Goal: Information Seeking & Learning: Learn about a topic

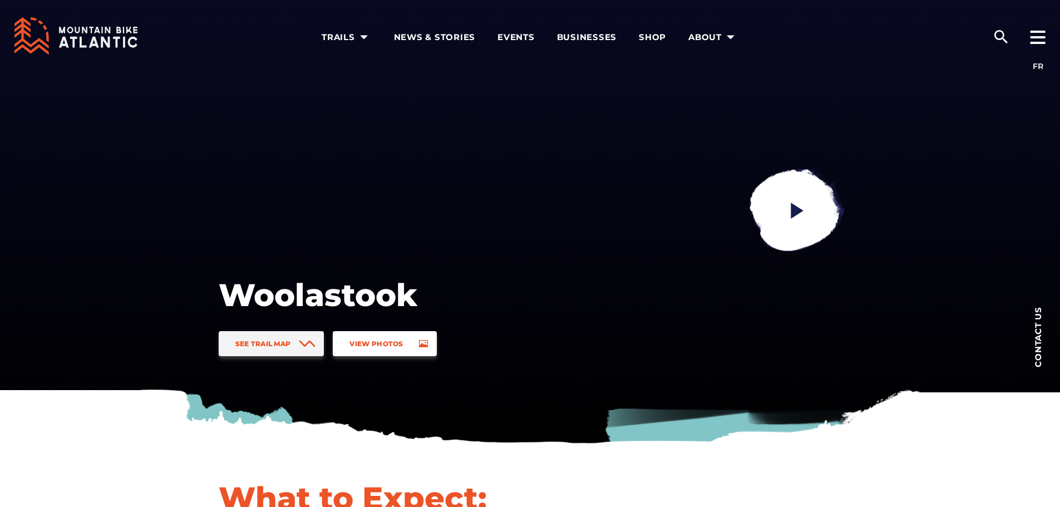
click at [407, 342] on link "View Photos" at bounding box center [385, 343] width 104 height 25
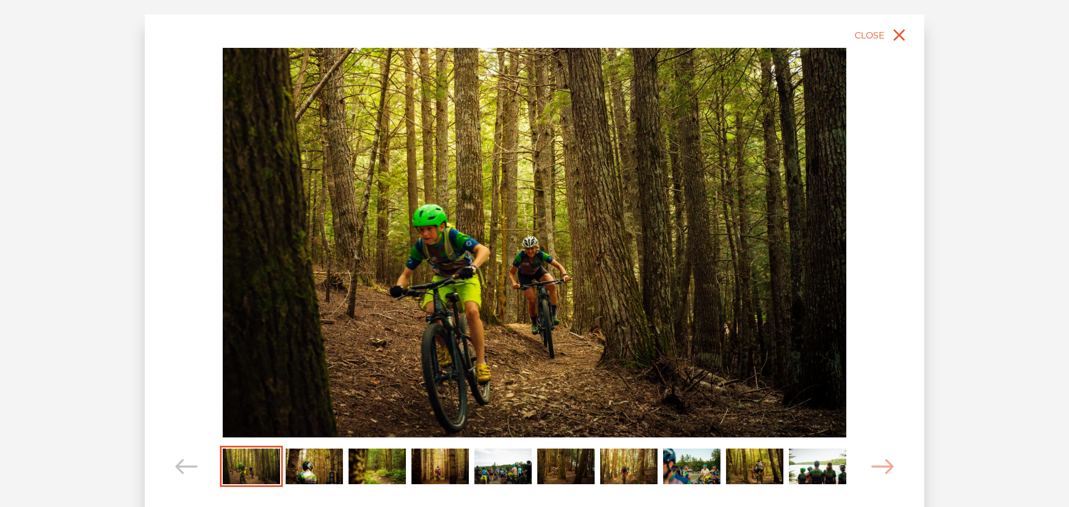
click at [320, 464] on img "Carousel Page 2" at bounding box center [314, 466] width 57 height 35
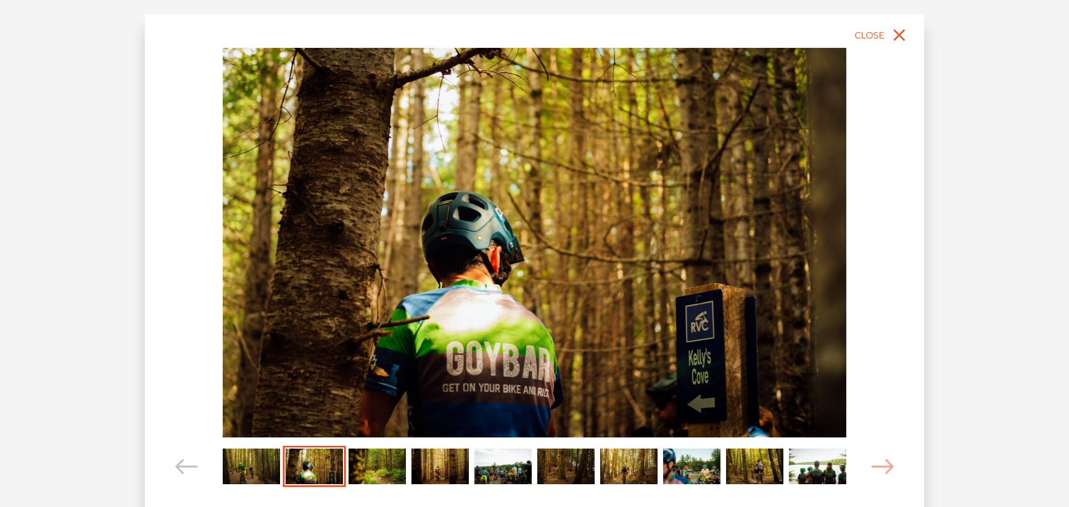
click at [380, 465] on img "Carousel Page 3" at bounding box center [376, 466] width 57 height 35
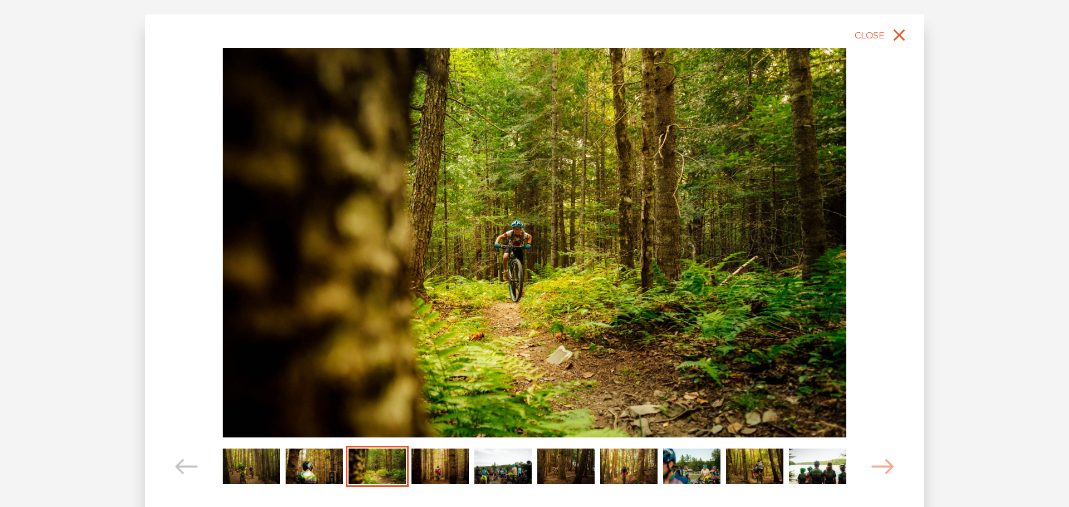
click at [329, 464] on img "Carousel Page 2" at bounding box center [314, 466] width 57 height 35
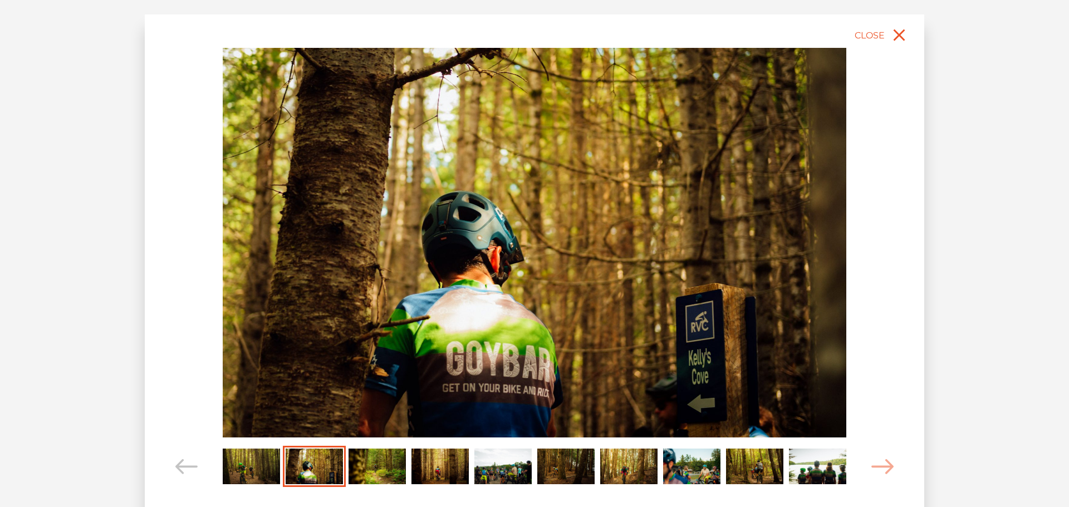
click at [372, 465] on img "Carousel Page 3" at bounding box center [376, 466] width 57 height 35
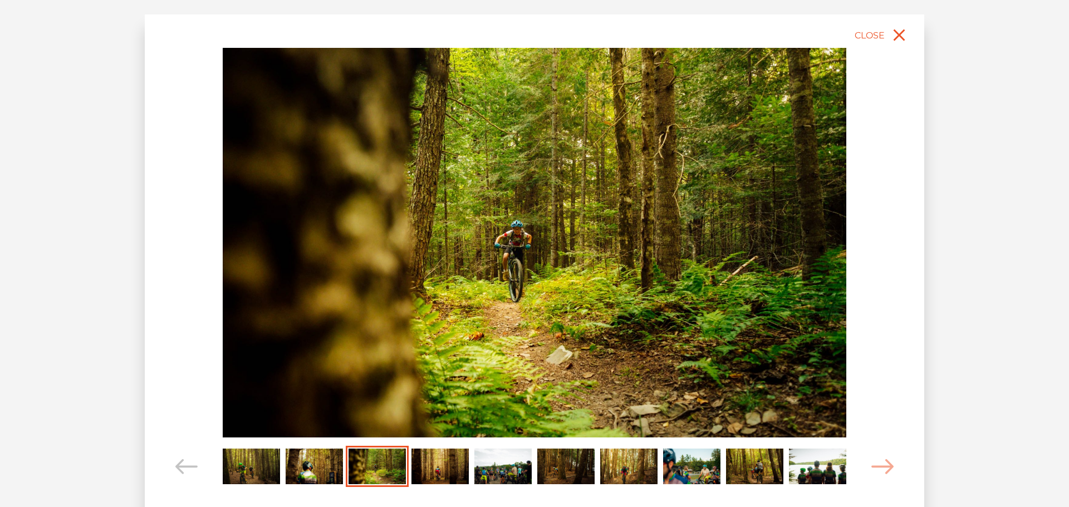
click at [313, 465] on img "Carousel Page 2" at bounding box center [314, 466] width 57 height 35
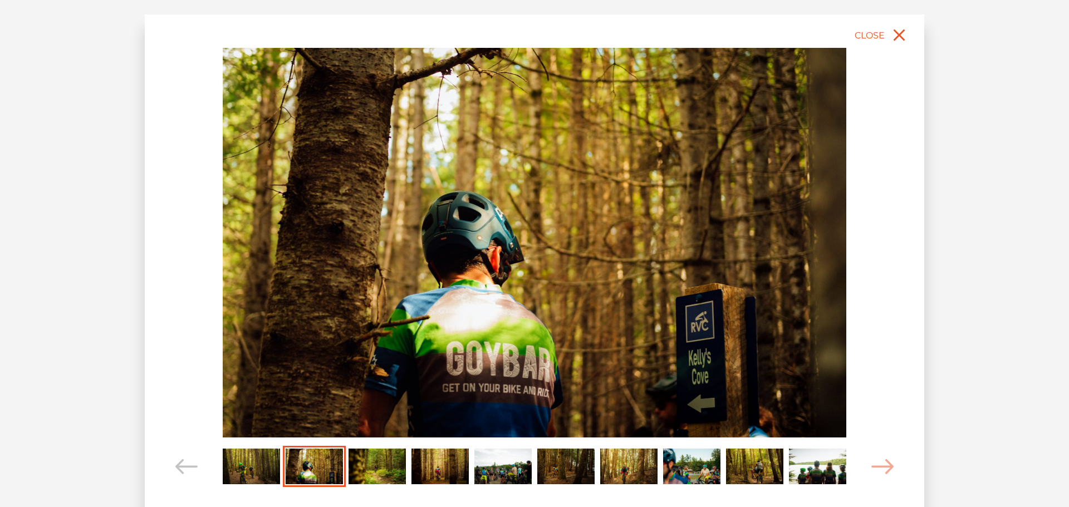
click at [386, 477] on img "Carousel Page 3" at bounding box center [376, 466] width 57 height 35
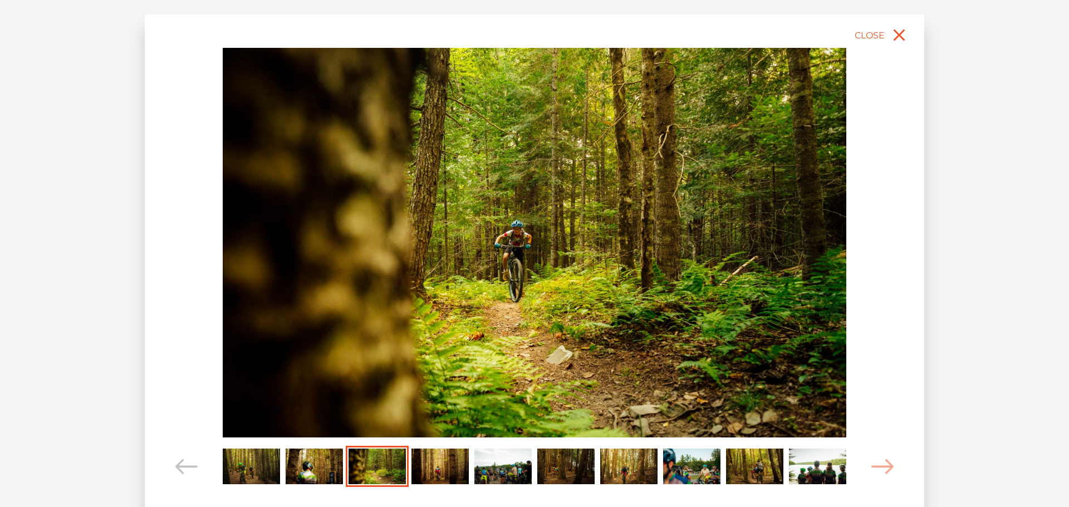
click at [430, 474] on img "Carousel Page 4" at bounding box center [439, 466] width 57 height 35
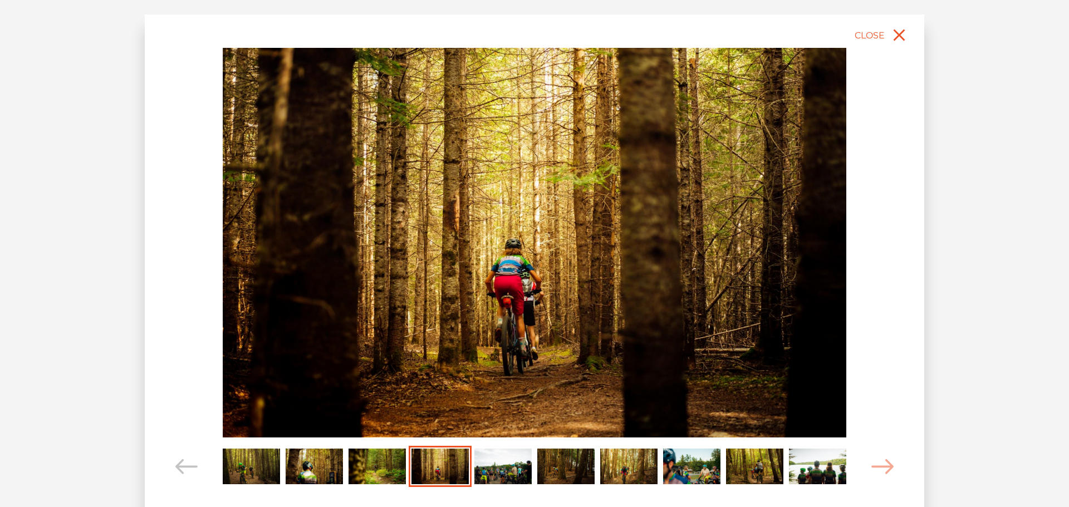
click at [497, 469] on img "Carousel Page 5" at bounding box center [502, 466] width 57 height 35
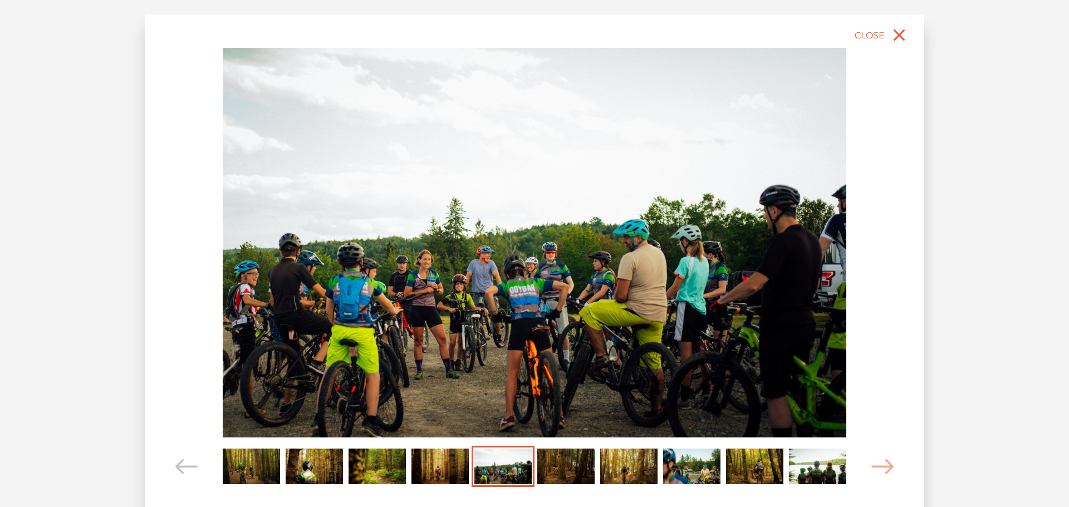
click at [566, 460] on img "Carousel Page 6" at bounding box center [565, 466] width 57 height 35
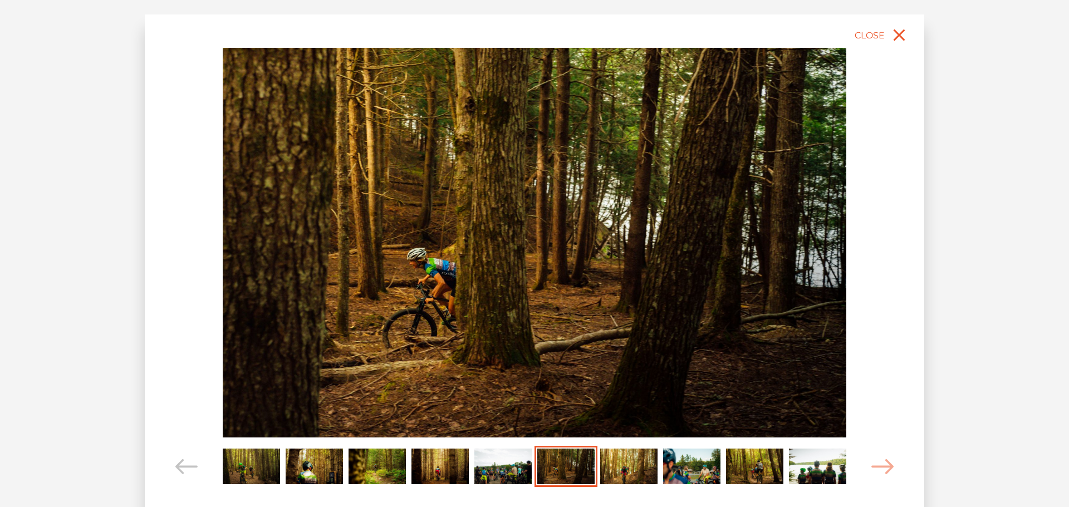
click at [617, 465] on img "Carousel Page 7" at bounding box center [628, 466] width 57 height 35
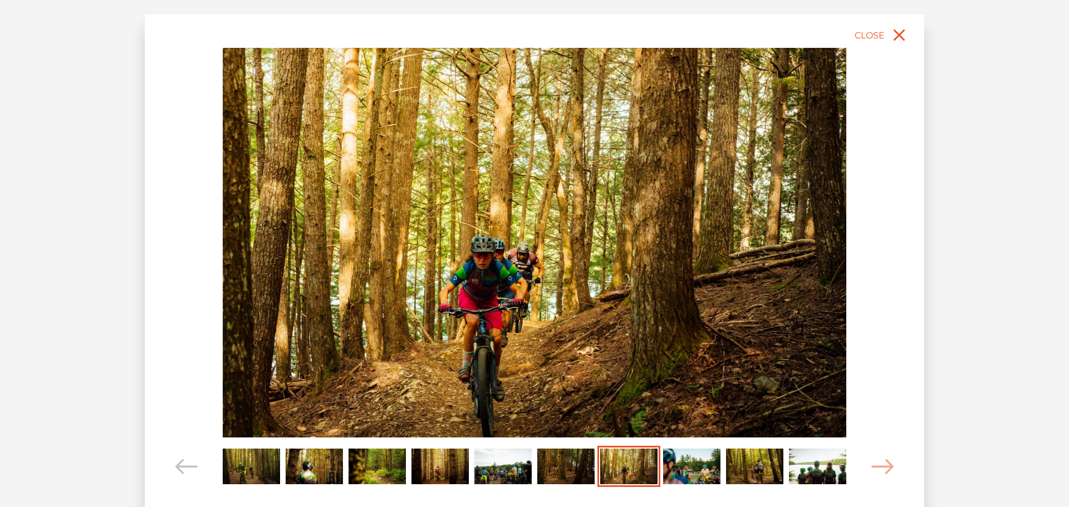
click at [678, 467] on img "Carousel Page 8" at bounding box center [691, 466] width 57 height 35
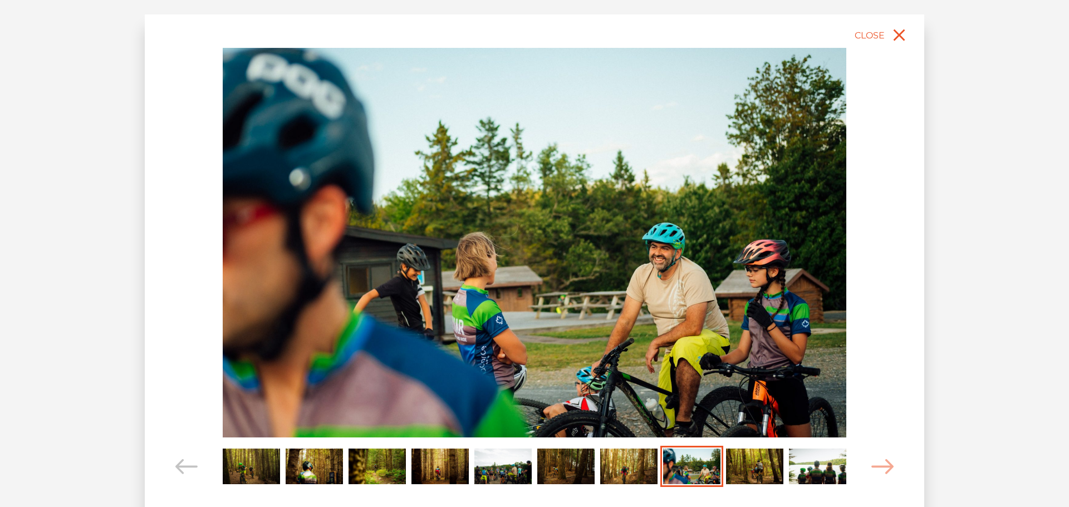
click at [757, 468] on img "Carousel Page 9" at bounding box center [754, 466] width 57 height 35
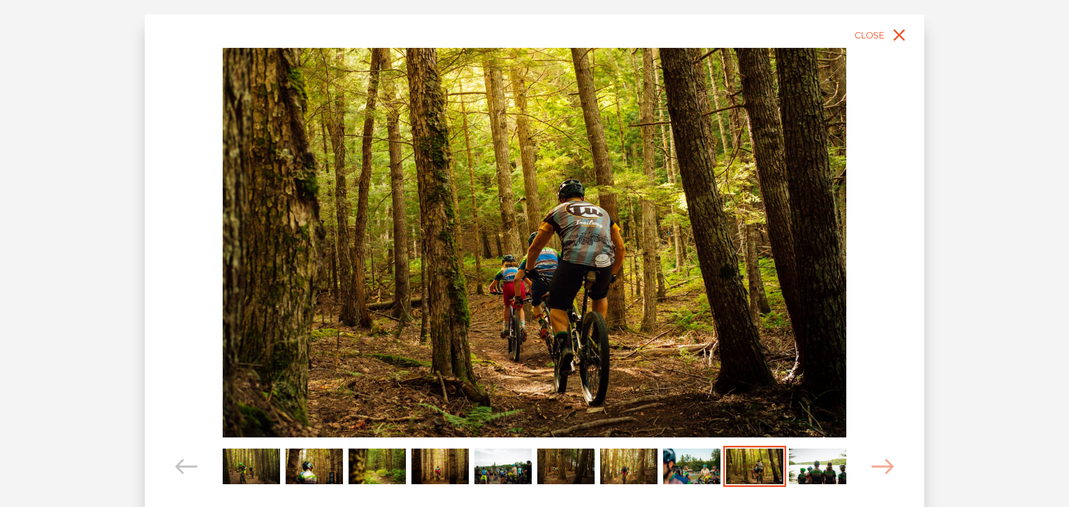
click at [705, 473] on img "Carousel Page 8" at bounding box center [691, 466] width 57 height 35
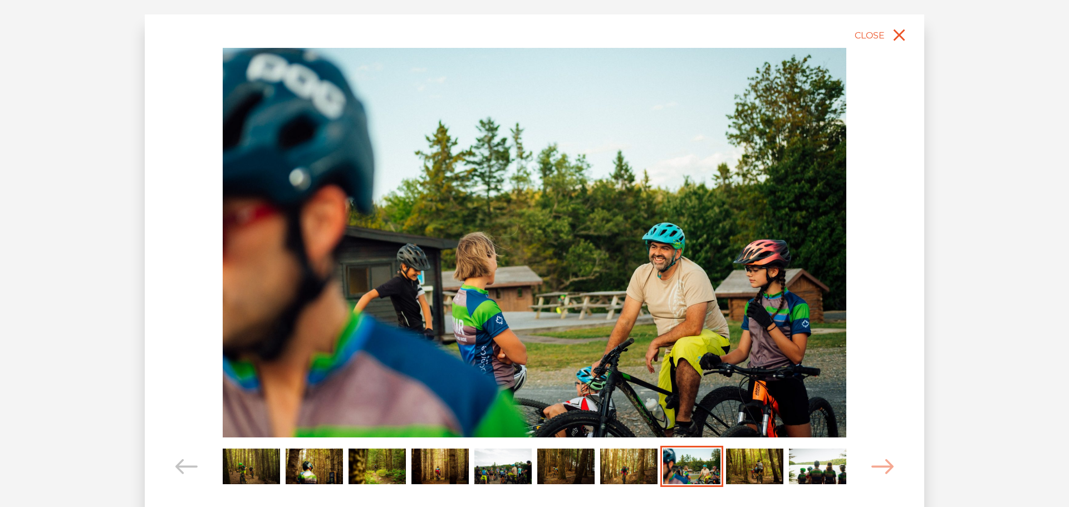
click at [753, 468] on img "Carousel Page 9" at bounding box center [754, 466] width 57 height 35
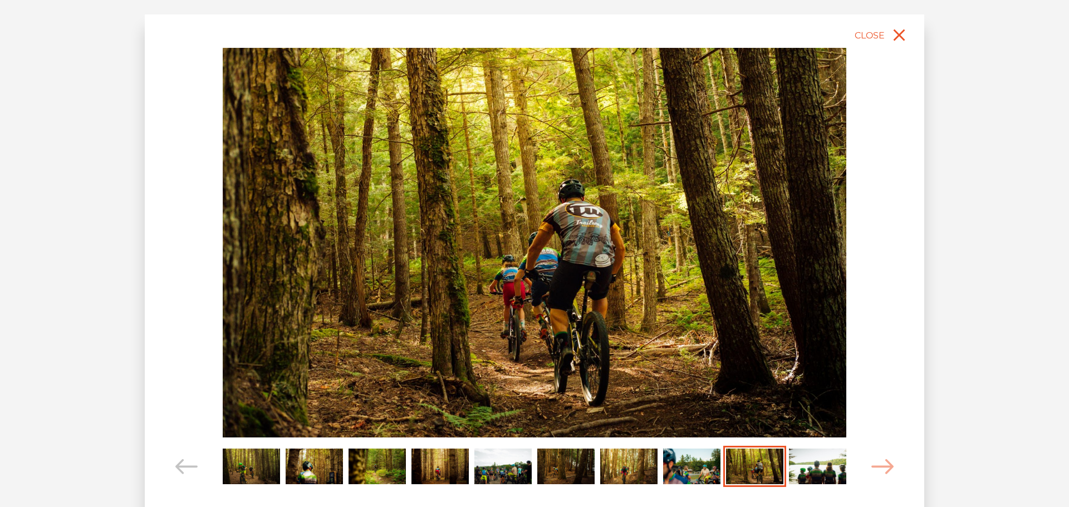
click at [794, 463] on img "Carousel Page 10" at bounding box center [817, 466] width 57 height 35
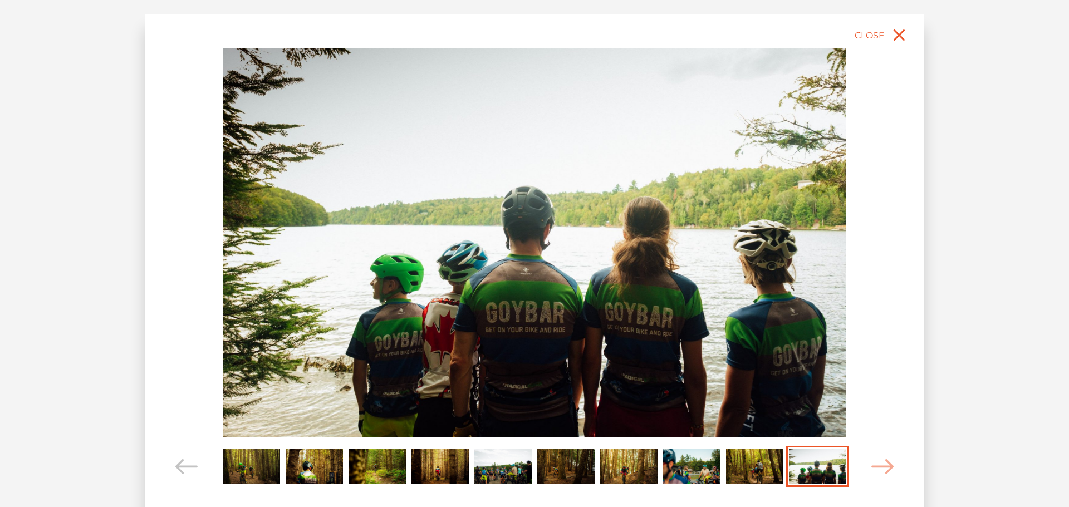
click at [704, 463] on img "Carousel Page 8" at bounding box center [691, 466] width 57 height 35
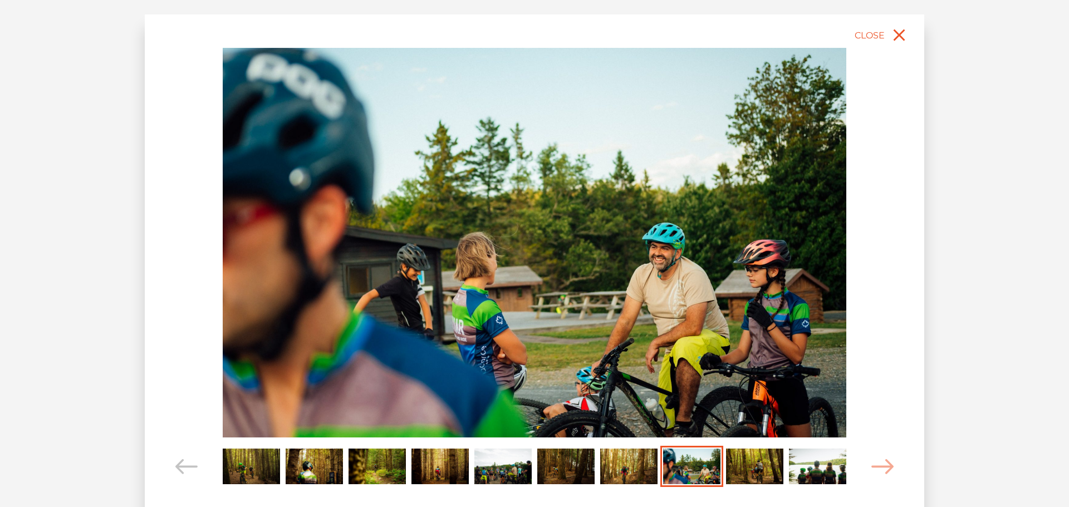
click at [758, 464] on img "Carousel Page 9" at bounding box center [754, 466] width 57 height 35
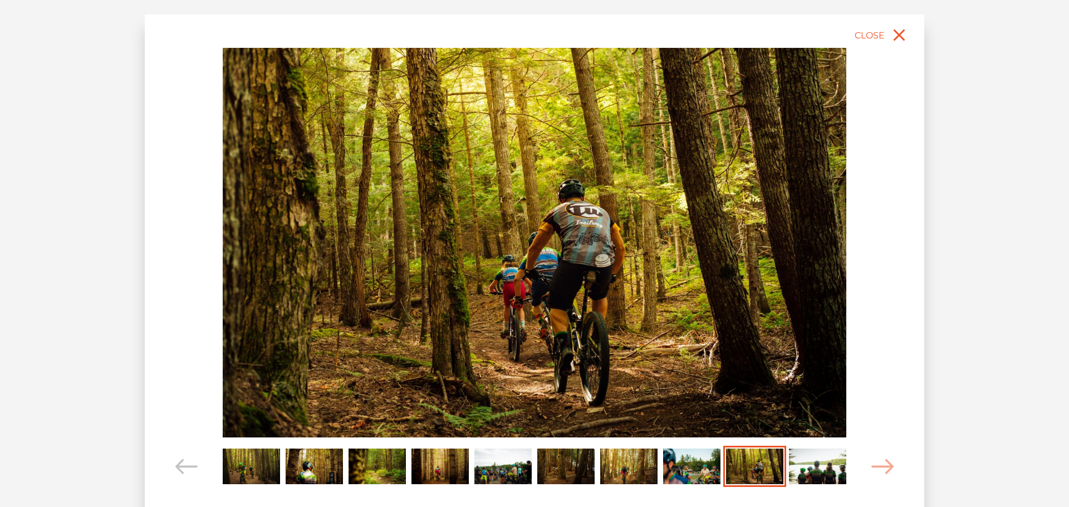
click at [804, 467] on img "Carousel Page 10" at bounding box center [817, 466] width 57 height 35
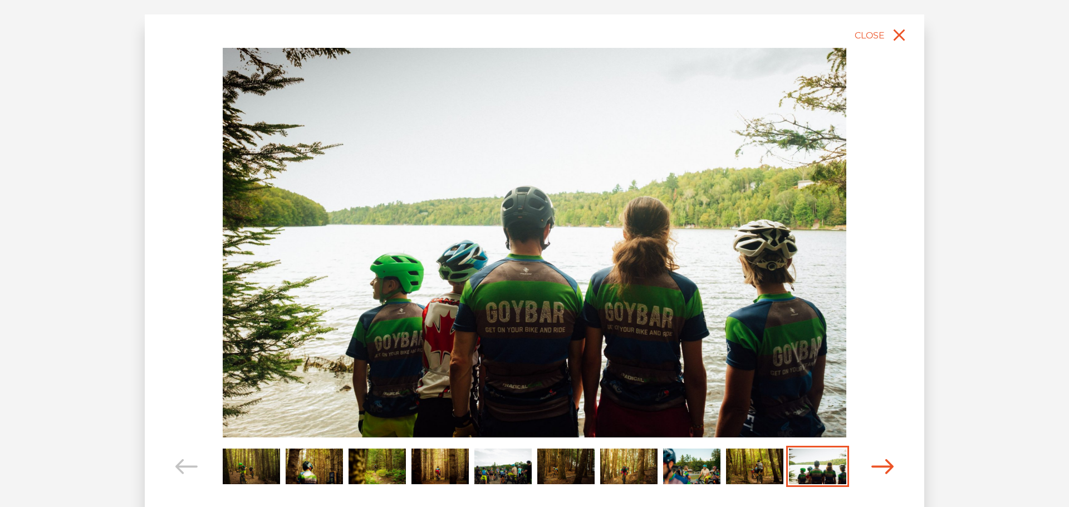
click at [879, 469] on icon "Carousel Navigation" at bounding box center [882, 466] width 22 height 15
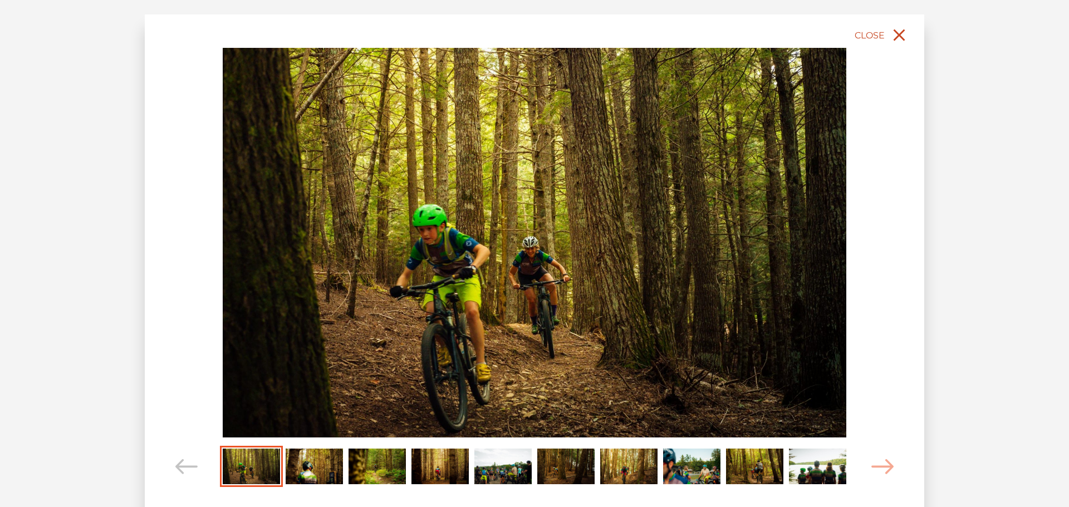
click at [871, 37] on span "Close" at bounding box center [869, 35] width 30 height 11
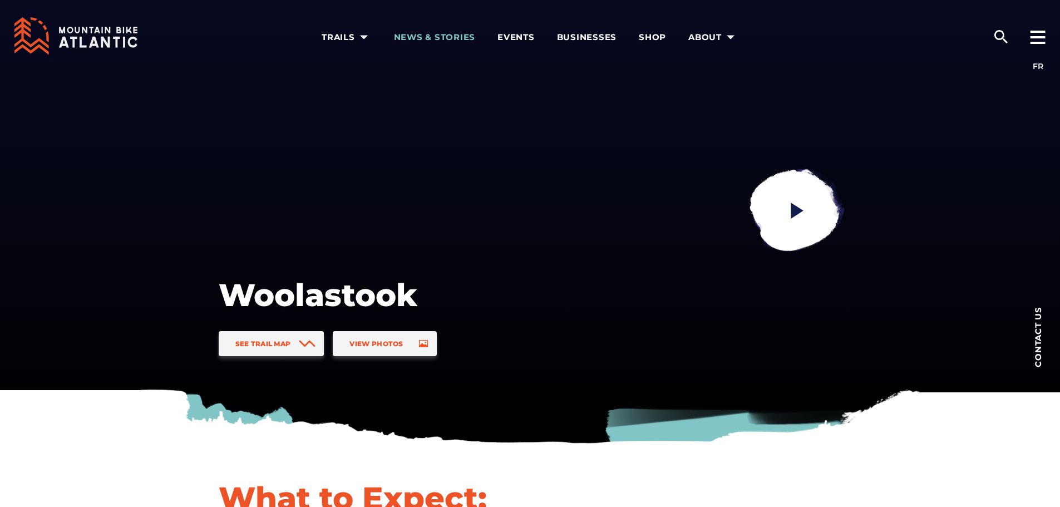
click at [448, 40] on span "News & Stories" at bounding box center [435, 37] width 82 height 11
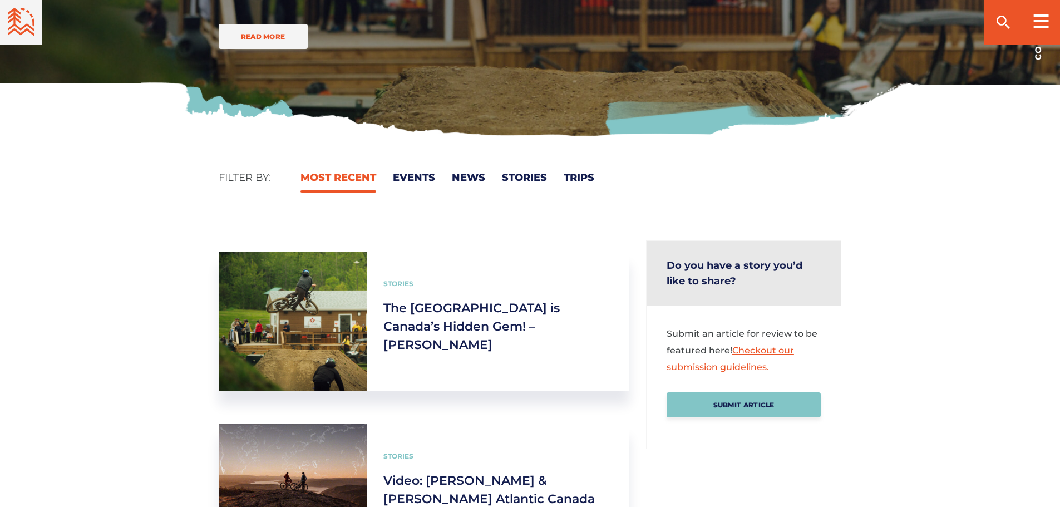
scroll to position [334, 0]
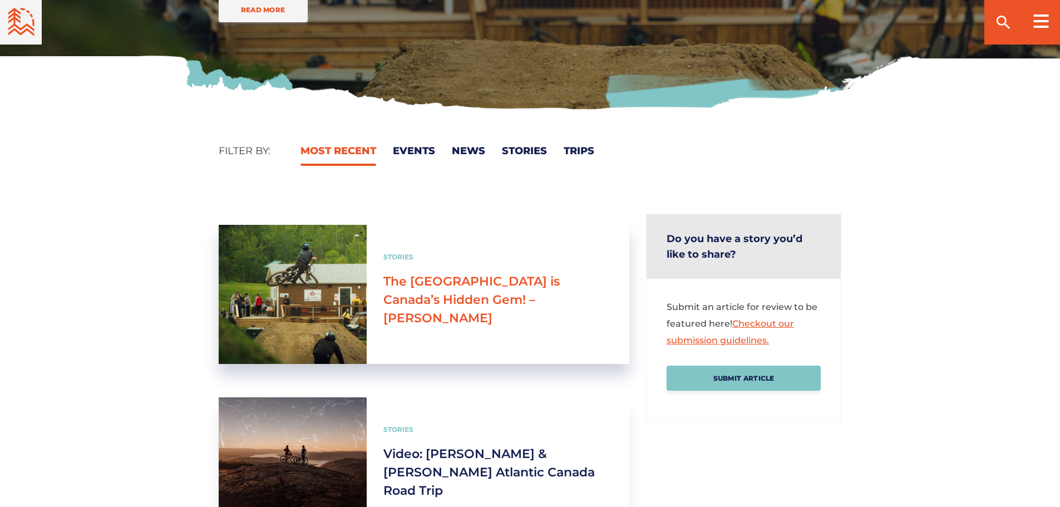
click at [487, 294] on link "The [GEOGRAPHIC_DATA] is Canada’s Hidden Gem! – [PERSON_NAME]" at bounding box center [472, 300] width 176 height 52
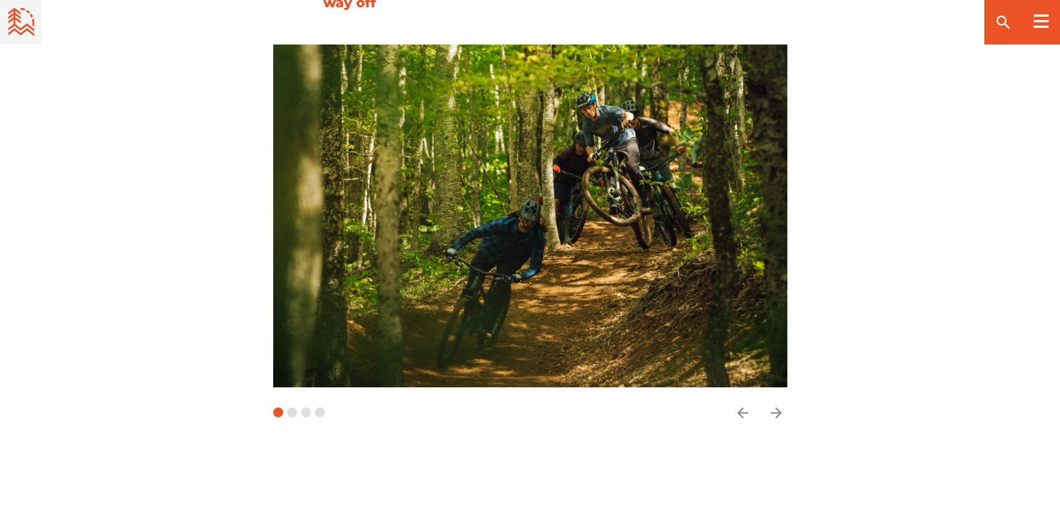
scroll to position [612, 0]
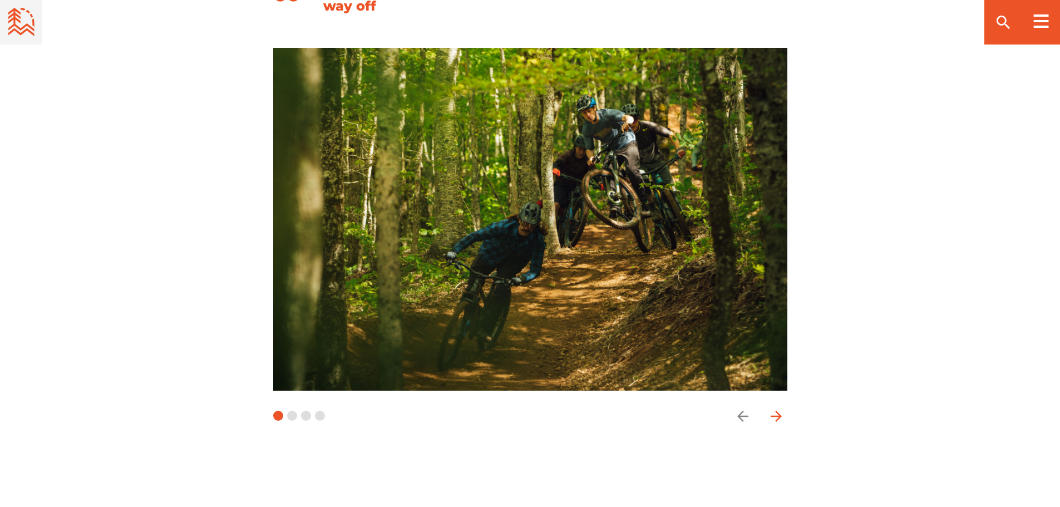
click at [775, 417] on icon "arrow forward" at bounding box center [775, 416] width 11 height 11
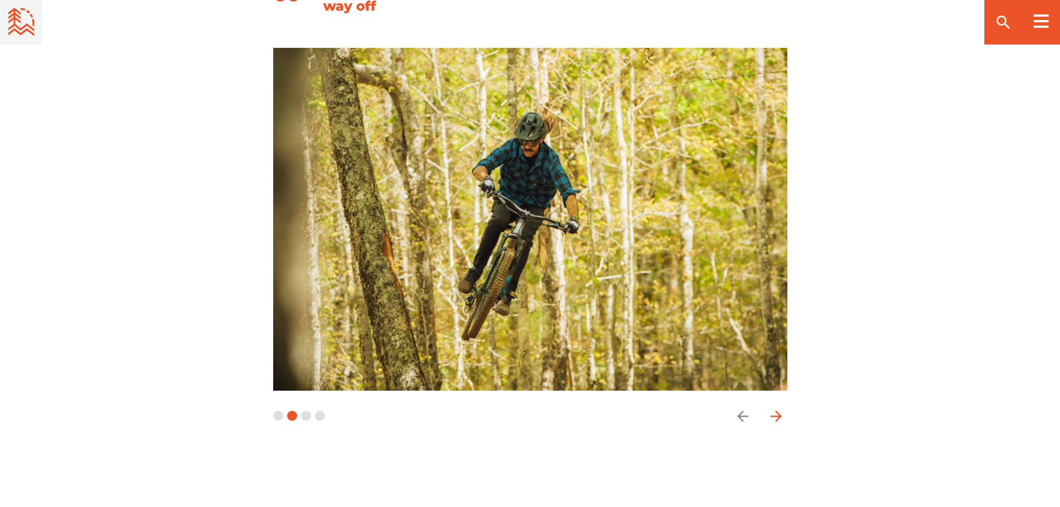
click at [775, 417] on icon "arrow forward" at bounding box center [775, 416] width 11 height 11
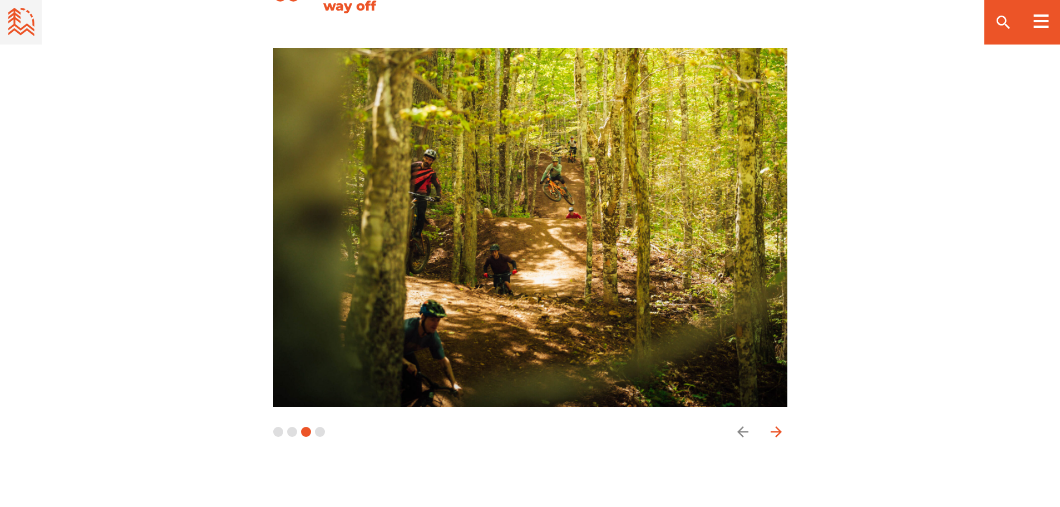
click at [775, 433] on icon "arrow forward" at bounding box center [775, 431] width 11 height 11
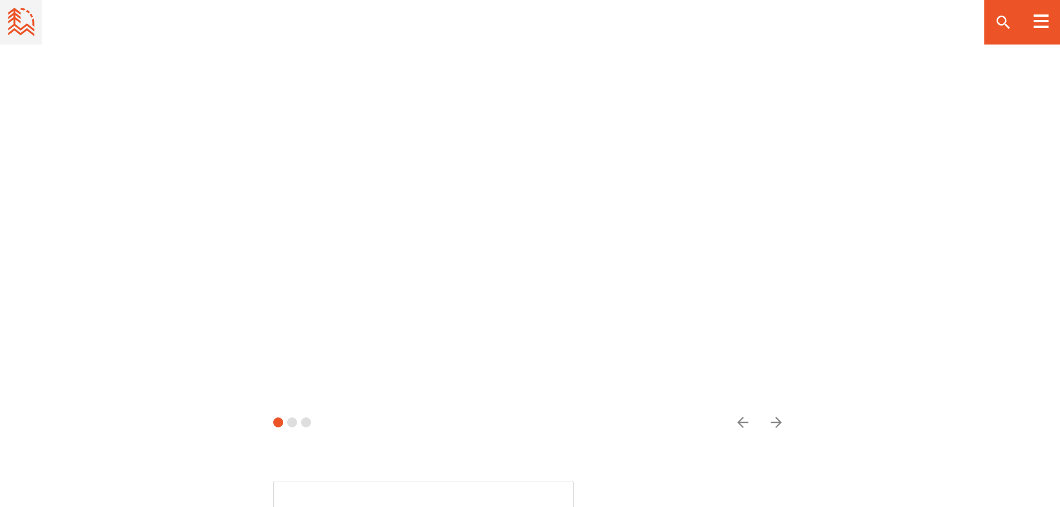
scroll to position [1503, 0]
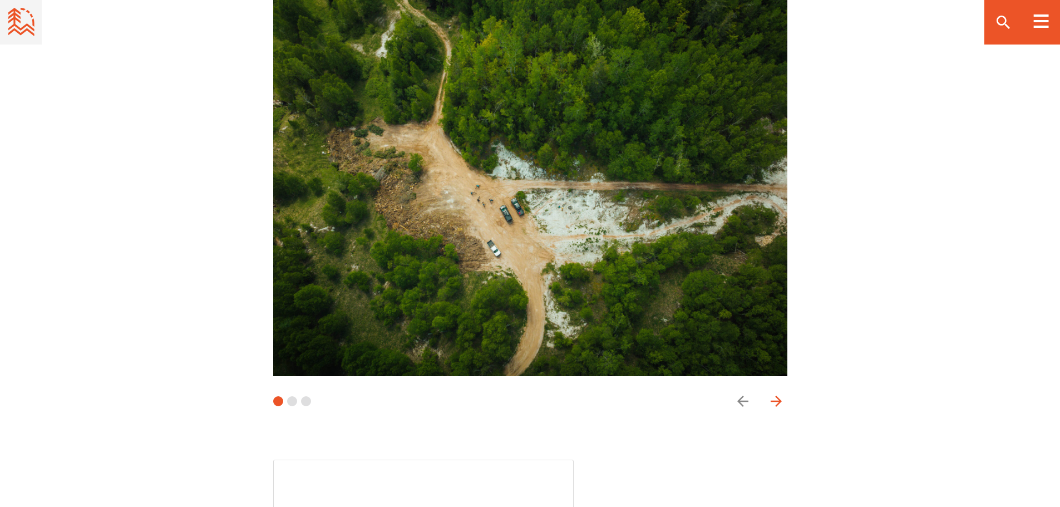
click at [778, 396] on icon "arrow forward" at bounding box center [775, 401] width 11 height 11
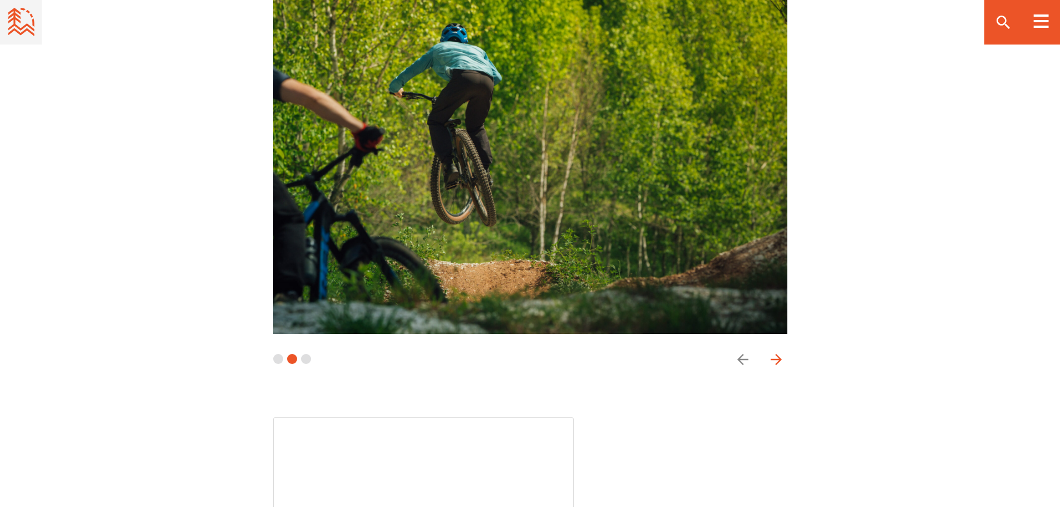
click at [778, 354] on icon "arrow forward" at bounding box center [775, 359] width 11 height 11
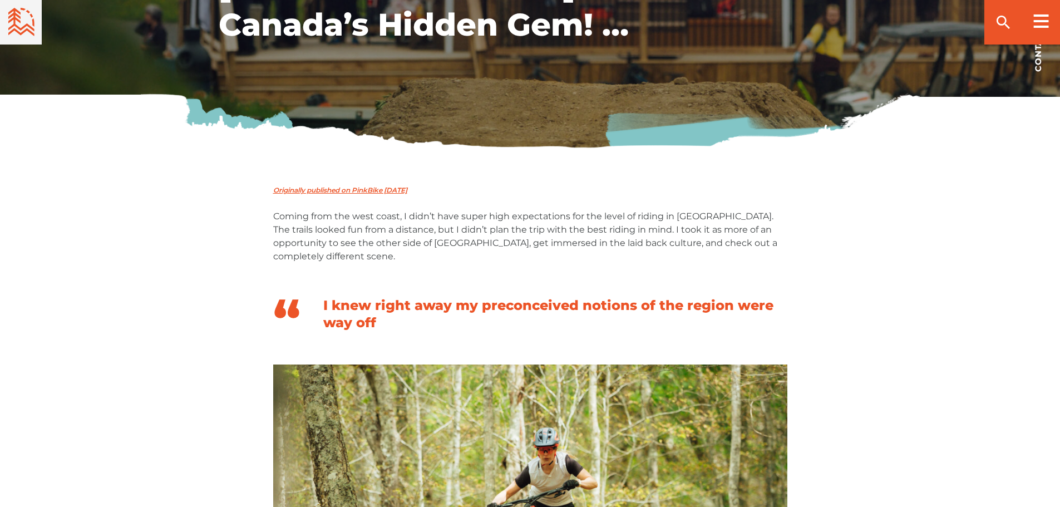
scroll to position [0, 0]
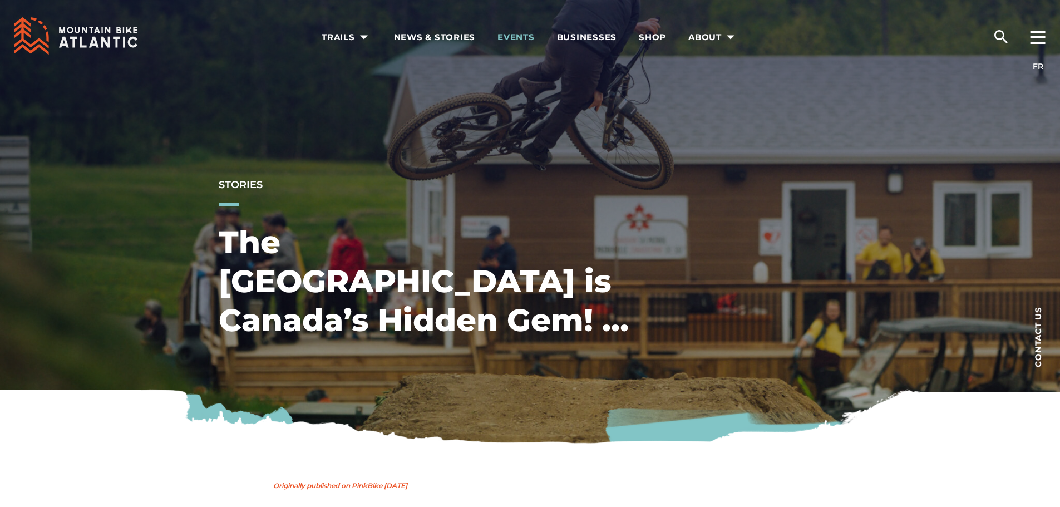
click at [510, 33] on span "Events" at bounding box center [516, 37] width 37 height 11
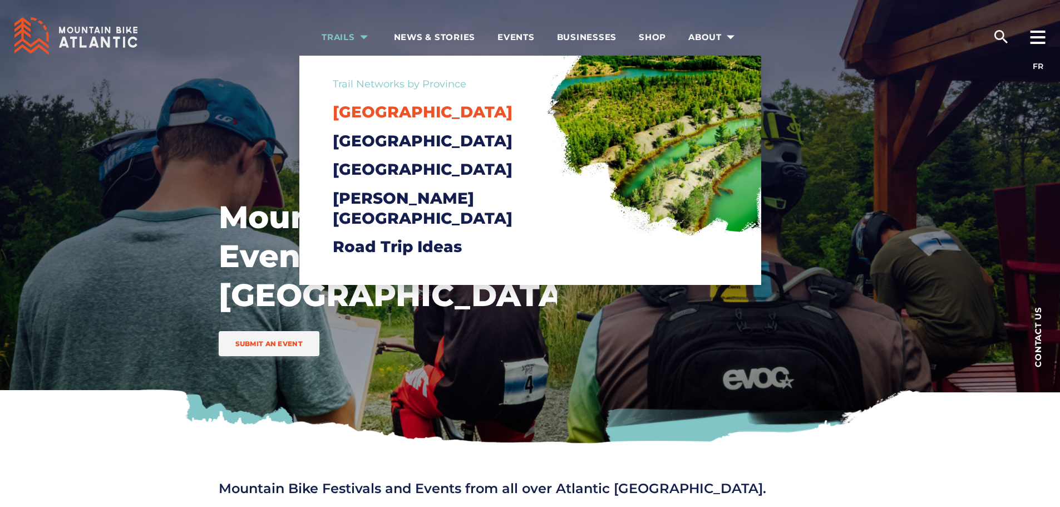
click at [386, 108] on span "[GEOGRAPHIC_DATA]" at bounding box center [423, 111] width 180 height 19
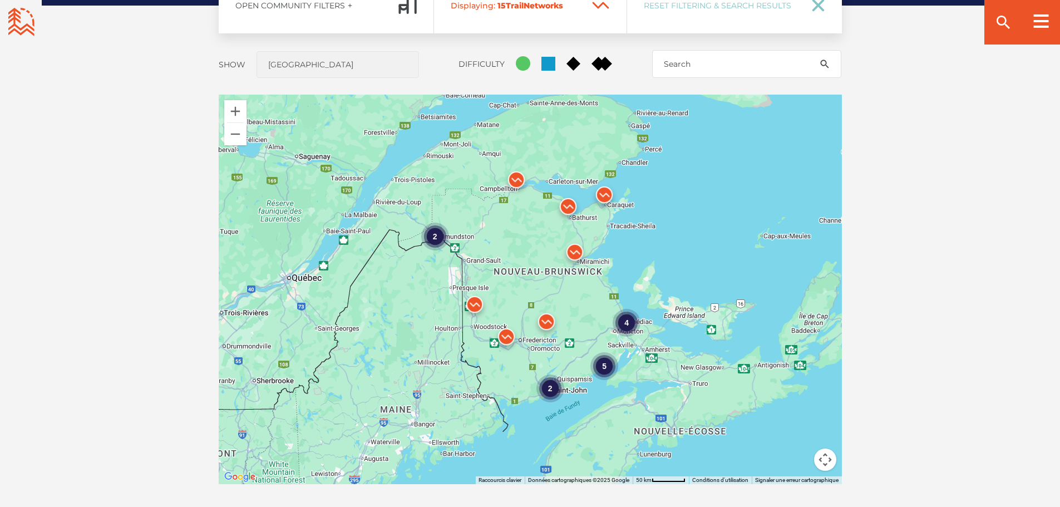
scroll to position [946, 0]
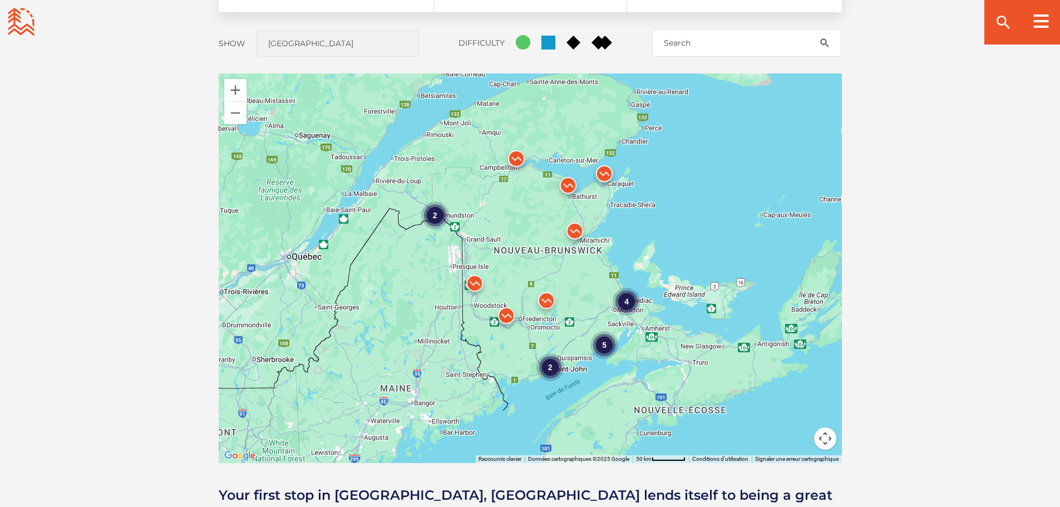
click at [473, 278] on img at bounding box center [474, 285] width 33 height 33
click at [475, 225] on link "Arena Parking" at bounding box center [465, 229] width 50 height 8
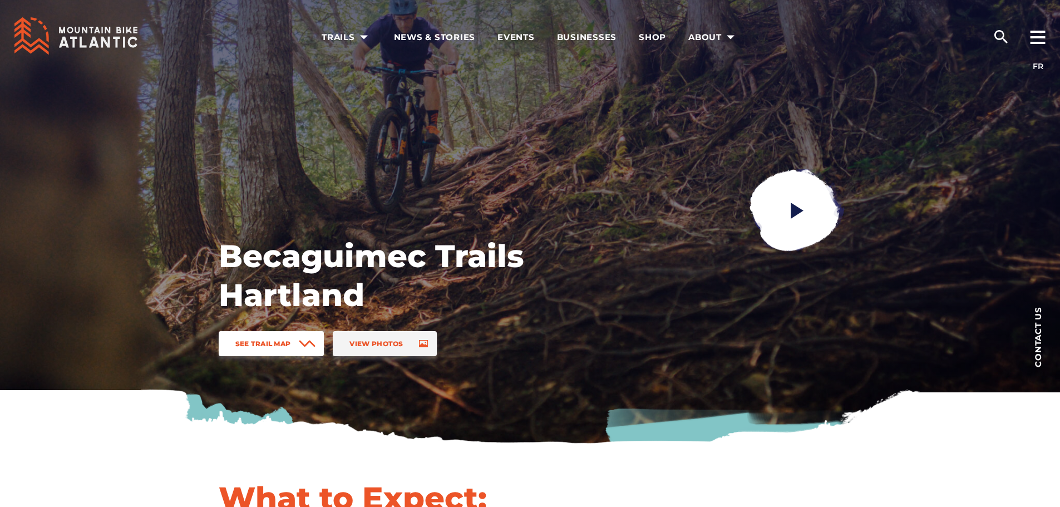
click at [313, 342] on icon at bounding box center [307, 343] width 17 height 7
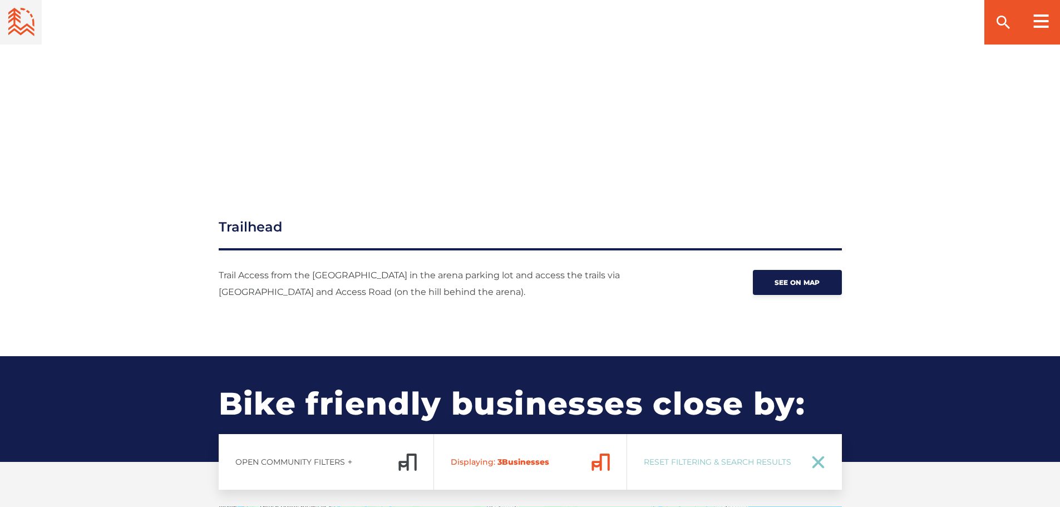
scroll to position [1324, 0]
